Goal: Task Accomplishment & Management: Complete application form

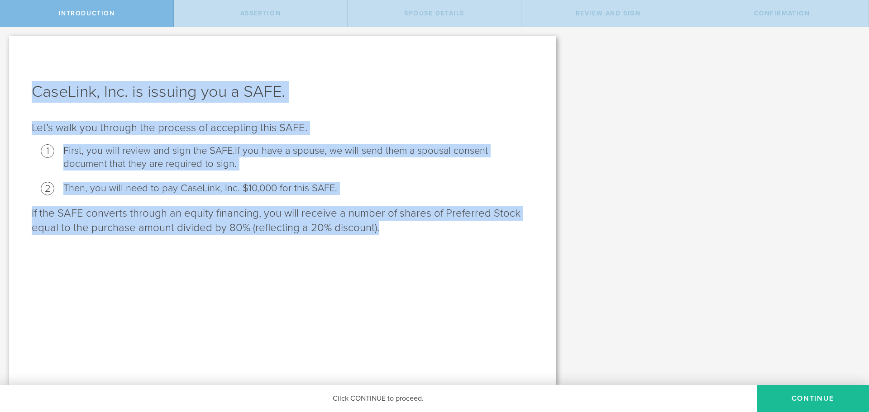
drag, startPoint x: 34, startPoint y: 92, endPoint x: 401, endPoint y: 232, distance: 392.5
click at [401, 232] on div "CaseLink, Inc. is issuing you a SAFE. Let’s walk you through the process of acc…" at bounding box center [282, 210] width 547 height 349
click at [438, 279] on div "CaseLink, Inc. is issuing you a SAFE. Let’s walk you through the process of acc…" at bounding box center [282, 210] width 547 height 349
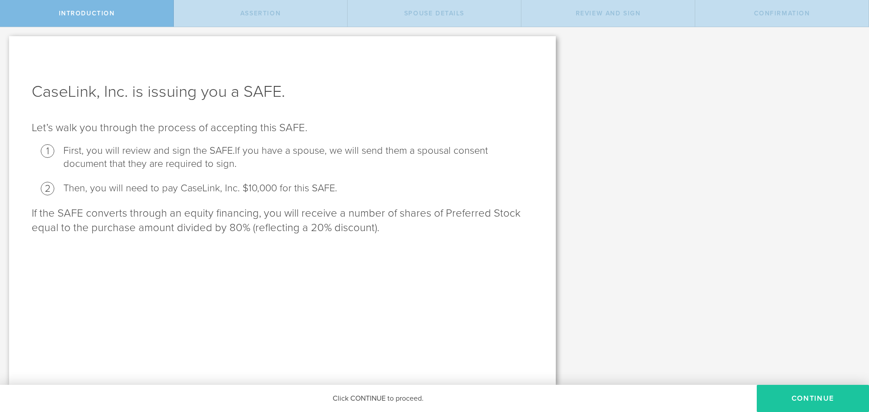
click at [797, 396] on button "Continue" at bounding box center [813, 398] width 112 height 27
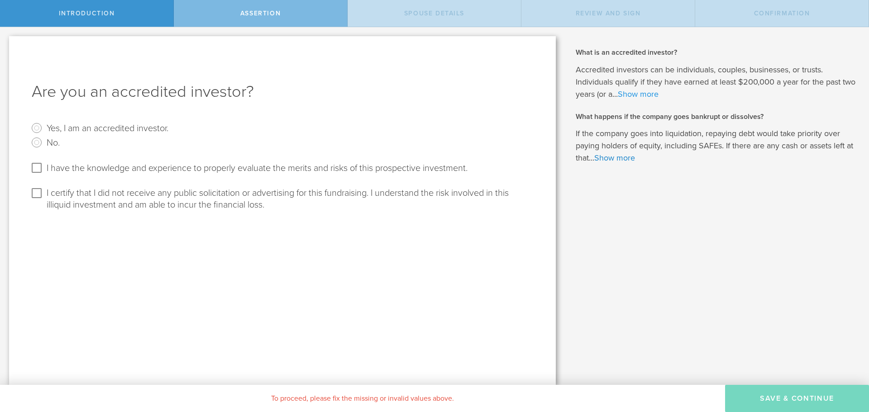
click at [657, 95] on link "Show more" at bounding box center [638, 94] width 41 height 10
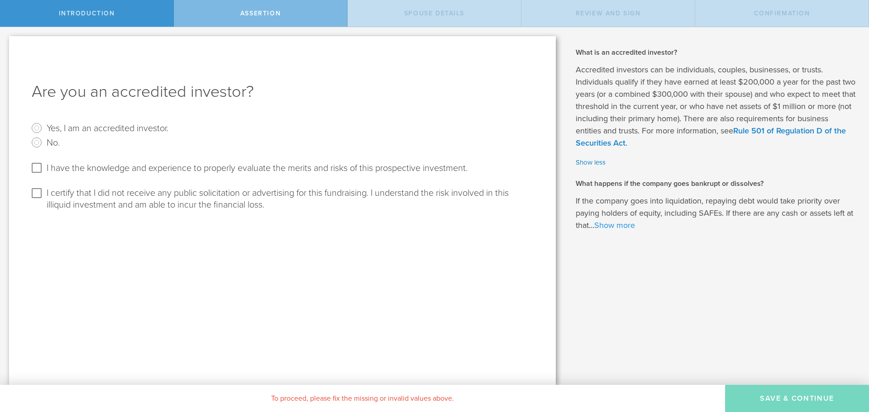
click at [616, 227] on link "Show more" at bounding box center [614, 225] width 41 height 10
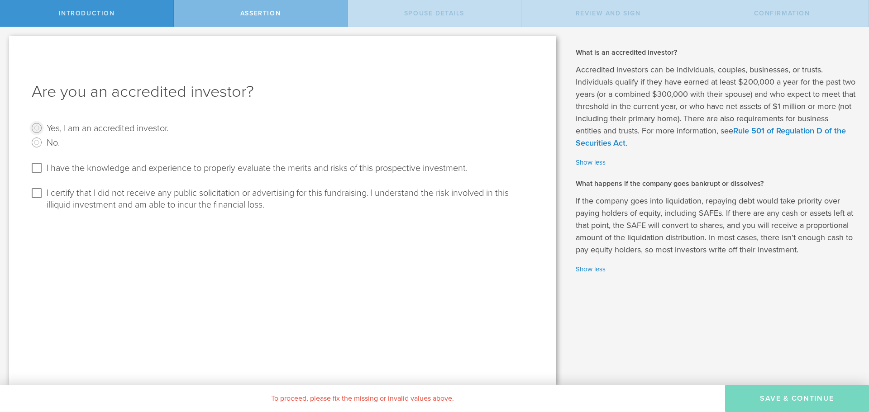
click at [38, 128] on input "Yes, I am an accredited investor." at bounding box center [36, 128] width 14 height 14
radio input "true"
click at [35, 168] on input "I have the knowledge and experience to properly evaluate the merits and risks o…" at bounding box center [36, 168] width 14 height 14
checkbox input "true"
click at [38, 195] on input "I certify that I did not receive any public solicitation or advertising for thi…" at bounding box center [36, 193] width 14 height 14
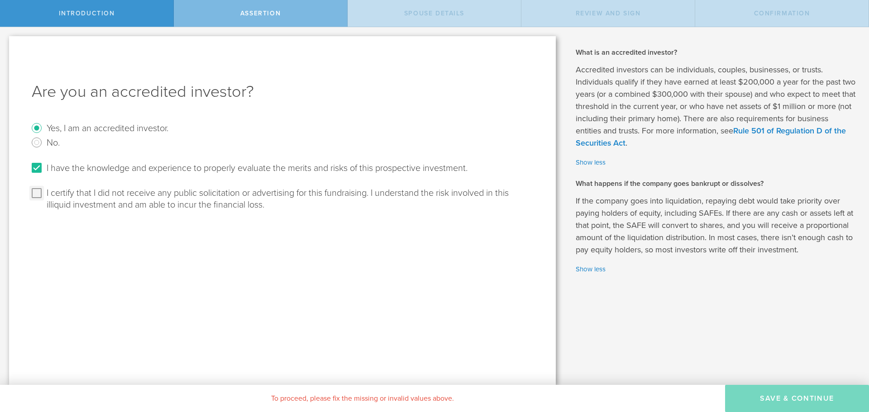
checkbox input "true"
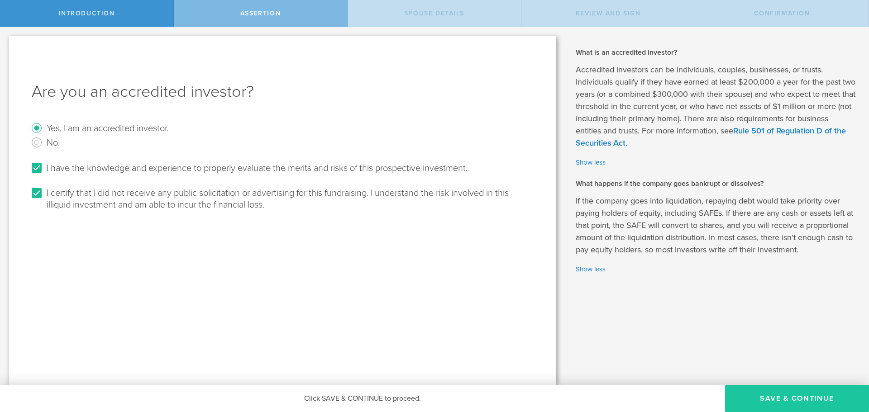
click at [782, 398] on button "Save & Continue" at bounding box center [797, 398] width 144 height 27
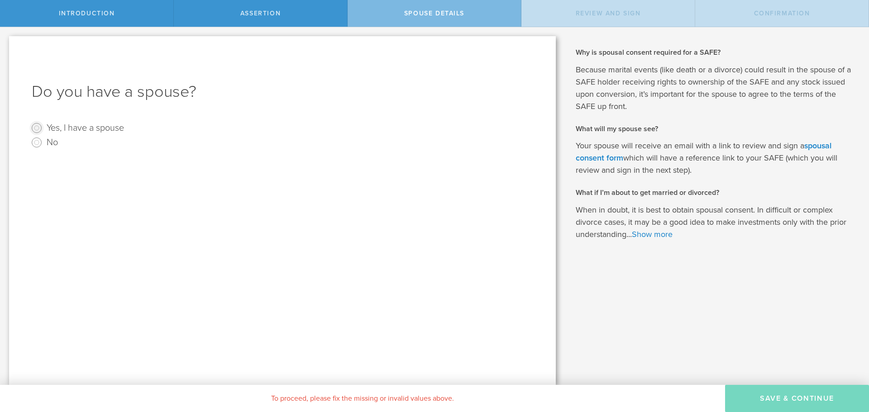
click at [37, 128] on input "Yes, I have a spouse" at bounding box center [36, 128] width 14 height 14
radio input "true"
click at [79, 204] on label "Name The first and last name of your spouse." at bounding box center [66, 205] width 68 height 10
click at [51, 200] on label "Name The first and last name of your spouse." at bounding box center [66, 205] width 68 height 10
click at [117, 200] on input "text" at bounding box center [314, 204] width 429 height 14
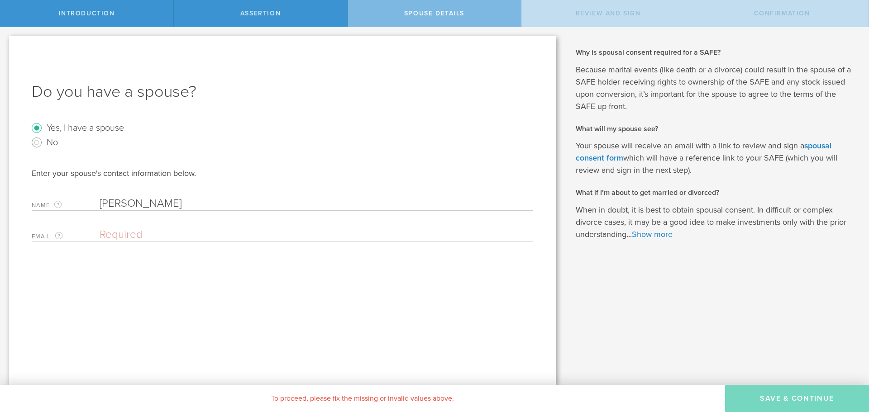
type input "[PERSON_NAME]"
click at [148, 230] on input "email" at bounding box center [314, 235] width 429 height 14
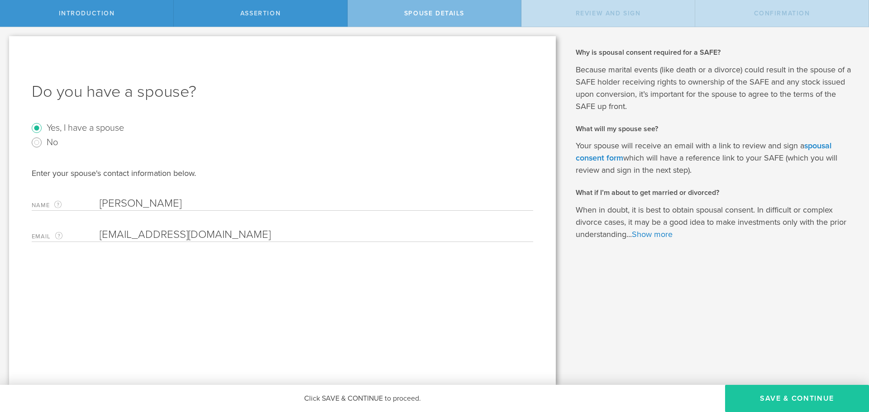
type input "[EMAIL_ADDRESS][DOMAIN_NAME]"
click at [799, 393] on button "Save & Continue" at bounding box center [797, 398] width 144 height 27
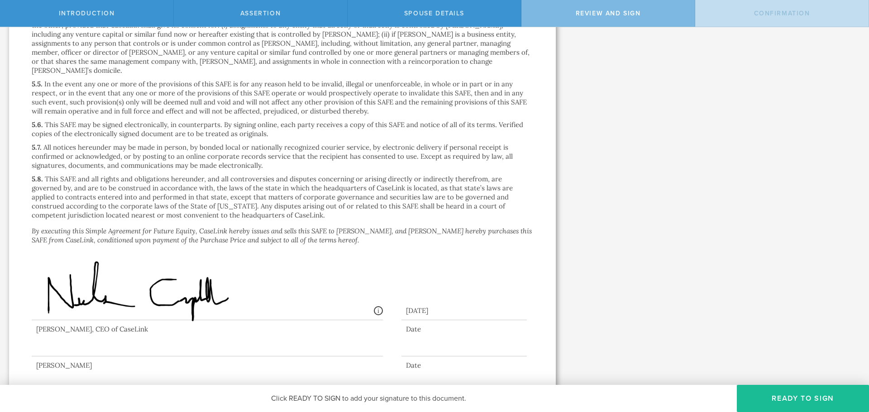
scroll to position [1639, 0]
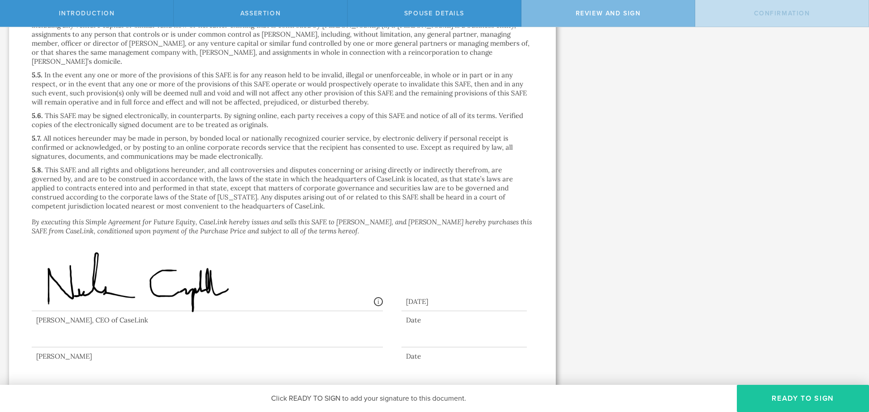
click at [796, 397] on button "Ready to Sign" at bounding box center [803, 398] width 132 height 27
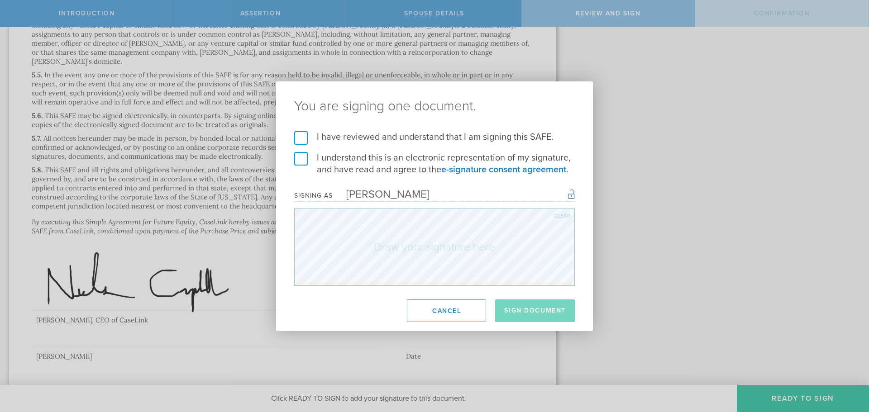
click at [299, 135] on label "I have reviewed and understand that I am signing this SAFE." at bounding box center [434, 137] width 281 height 12
click at [0, 0] on input "I have reviewed and understand that I am signing this SAFE." at bounding box center [0, 0] width 0 height 0
click at [297, 157] on label "I understand this is an electronic representation of my signature, and have rea…" at bounding box center [434, 164] width 281 height 24
click at [0, 0] on input "I understand this is an electronic representation of my signature, and have rea…" at bounding box center [0, 0] width 0 height 0
click at [568, 216] on div "Clear" at bounding box center [562, 215] width 16 height 5
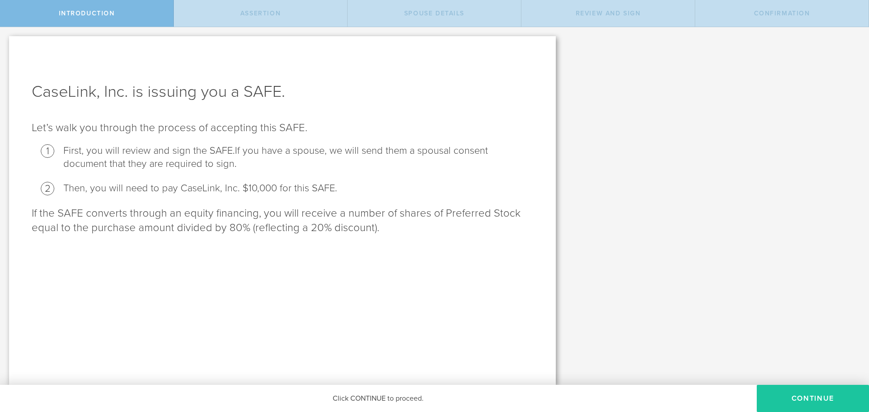
click at [808, 394] on button "Continue" at bounding box center [813, 398] width 112 height 27
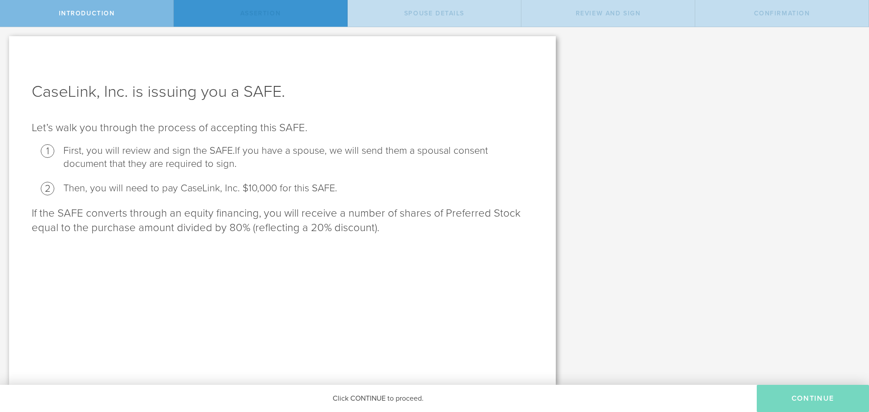
radio input "true"
checkbox input "true"
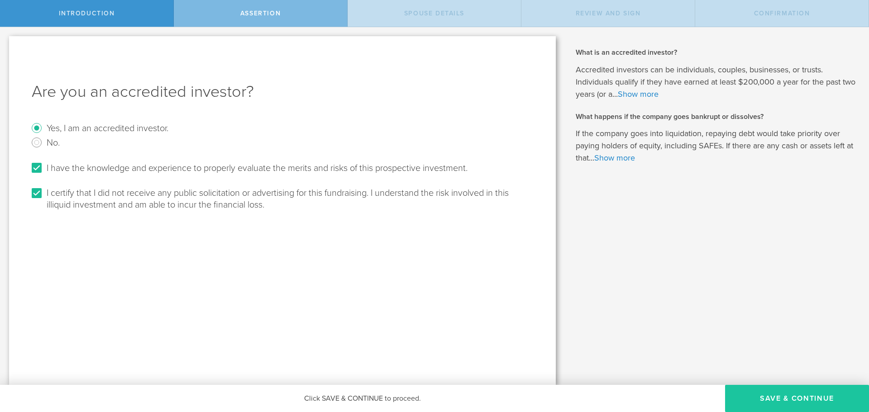
click at [805, 398] on button "Save & Continue" at bounding box center [797, 398] width 144 height 27
radio input "true"
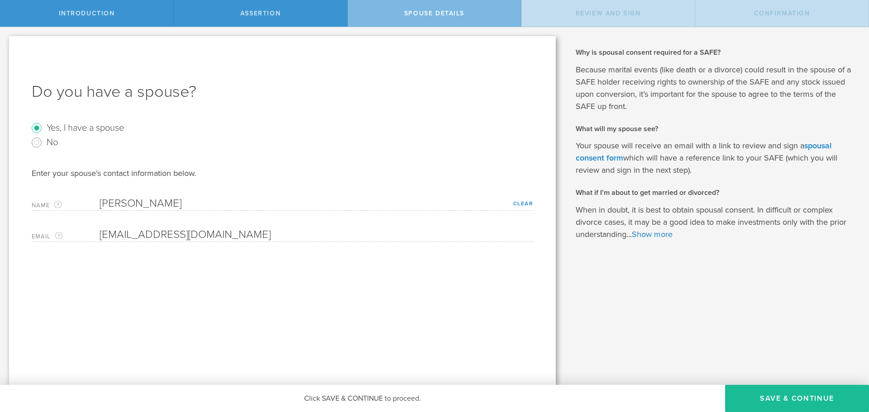
click at [805, 398] on button "Save & Continue" at bounding box center [797, 398] width 144 height 27
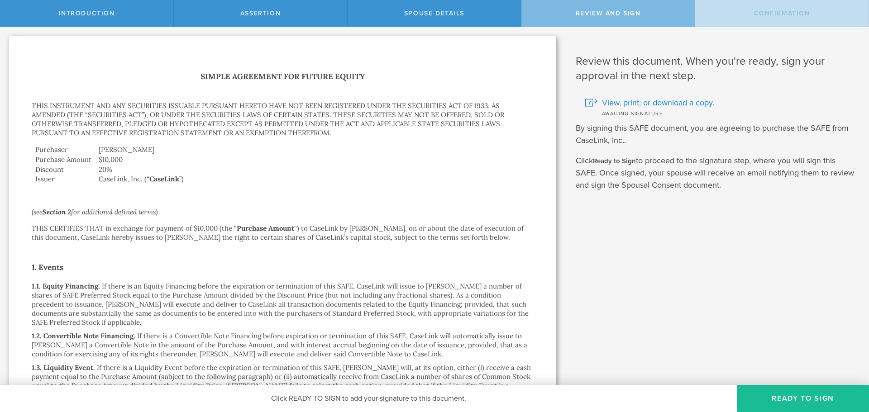
click at [805, 398] on button "Ready to Sign" at bounding box center [803, 398] width 132 height 27
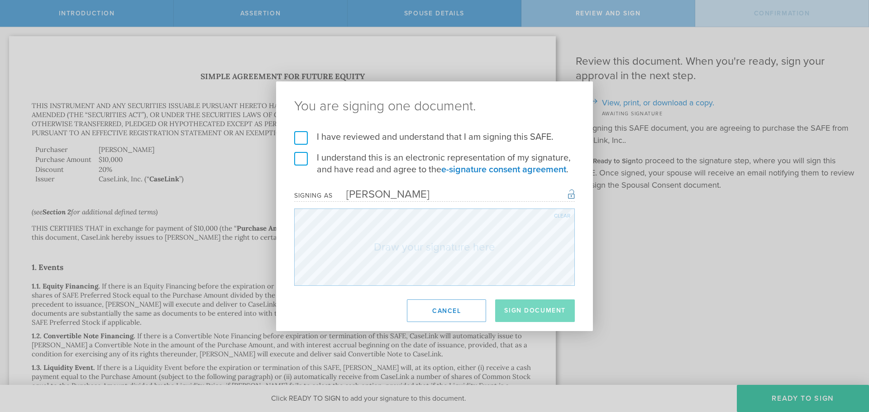
click at [305, 139] on label "I have reviewed and understand that I am signing this SAFE." at bounding box center [434, 137] width 281 height 12
click at [0, 0] on input "I have reviewed and understand that I am signing this SAFE." at bounding box center [0, 0] width 0 height 0
click at [296, 160] on label "I understand this is an electronic representation of my signature, and have rea…" at bounding box center [434, 164] width 281 height 24
click at [0, 0] on input "I understand this is an electronic representation of my signature, and have rea…" at bounding box center [0, 0] width 0 height 0
click at [541, 310] on button "Sign Document" at bounding box center [535, 311] width 80 height 23
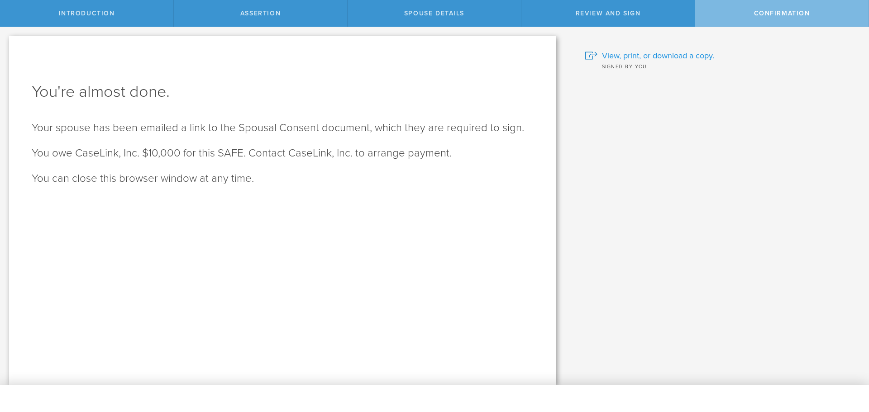
click at [630, 53] on span "View, print, or download a copy." at bounding box center [658, 56] width 112 height 12
